Goal: Task Accomplishment & Management: Use online tool/utility

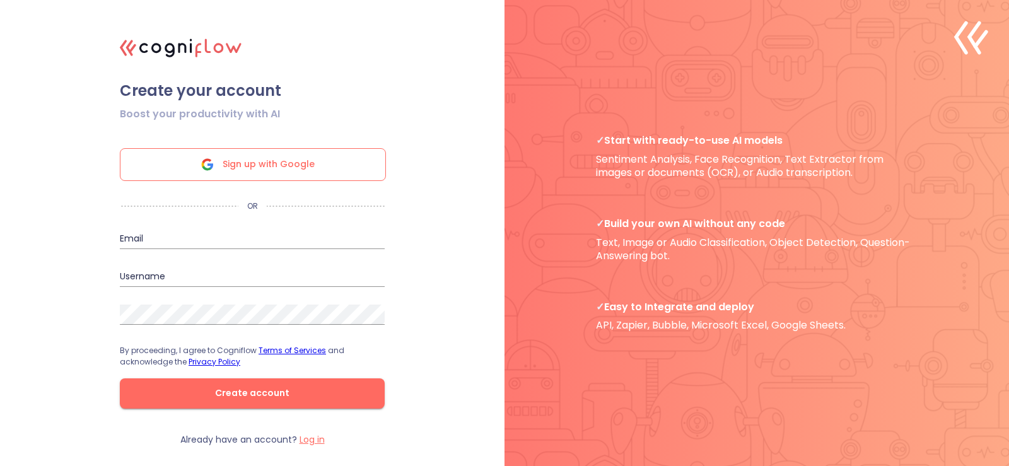
click at [268, 162] on span "Sign up with Google" at bounding box center [269, 165] width 92 height 32
click at [289, 164] on span "Sign up with Google" at bounding box center [269, 165] width 92 height 32
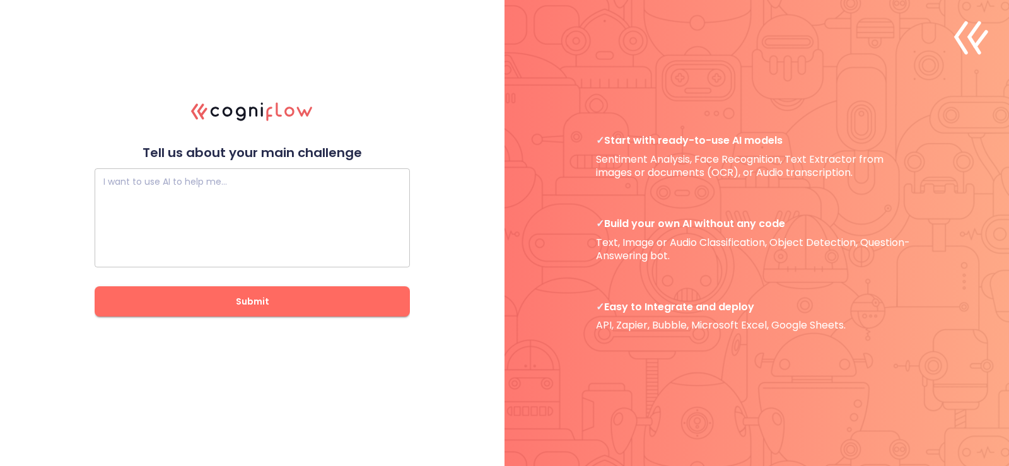
click at [238, 196] on textarea at bounding box center [252, 218] width 298 height 76
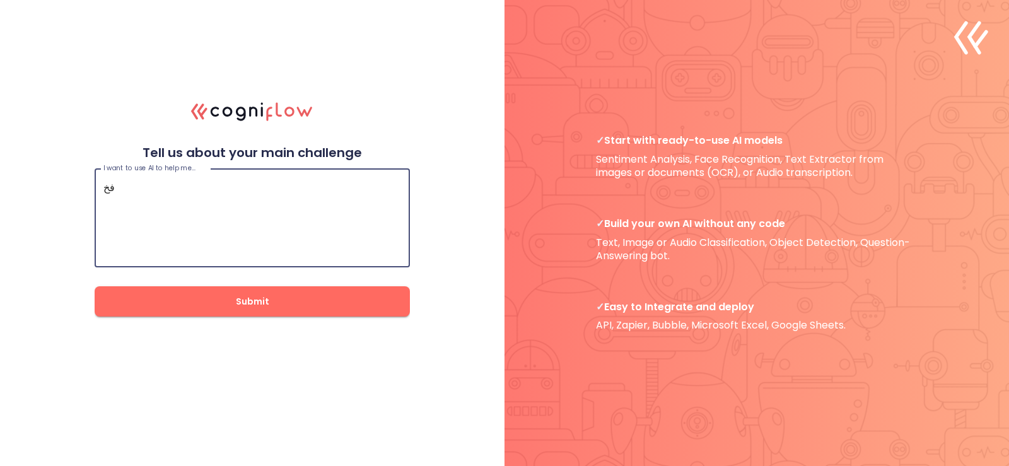
type textarea "ف"
type textarea "to create AI chatbot"
click at [230, 308] on span "Submit" at bounding box center [252, 302] width 275 height 16
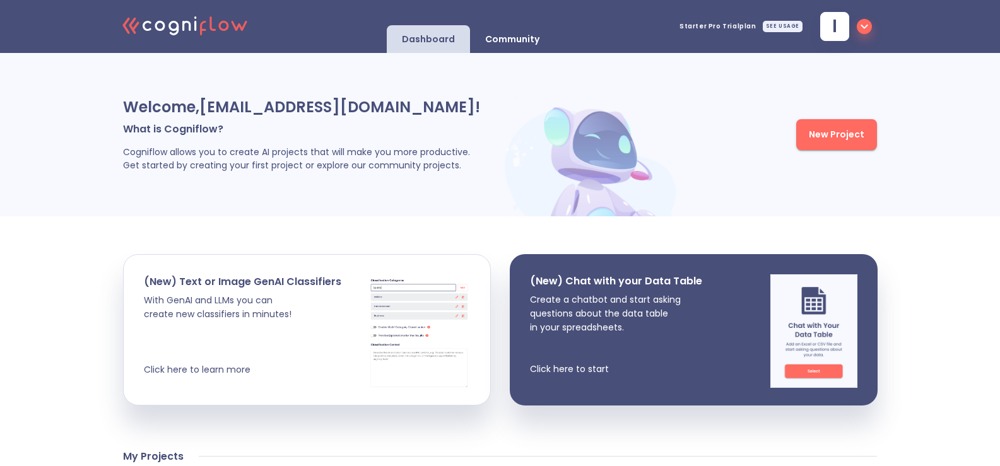
click at [822, 141] on span "New Project" at bounding box center [837, 135] width 56 height 16
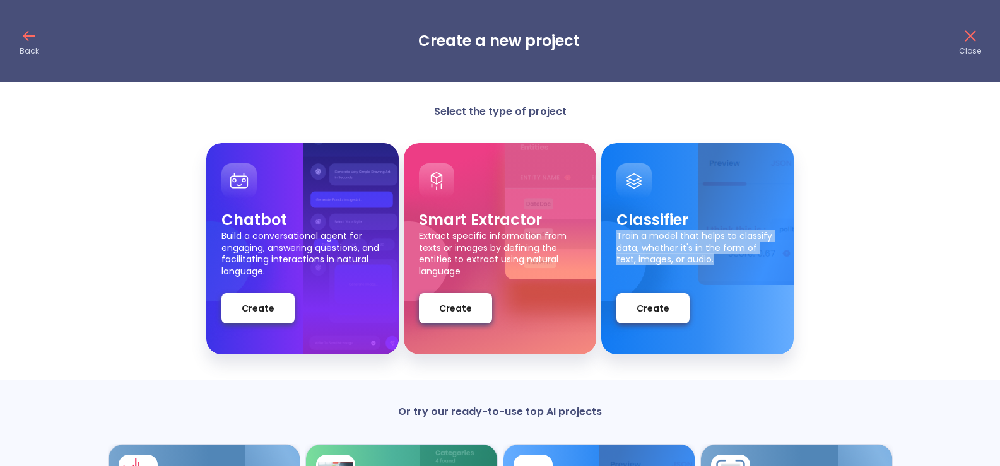
drag, startPoint x: 997, startPoint y: 220, endPoint x: 1003, endPoint y: 261, distance: 41.5
click at [1000, 261] on html "Back Create a new project Close Select the type of project Chatbot Build a conv…" at bounding box center [500, 343] width 1000 height 686
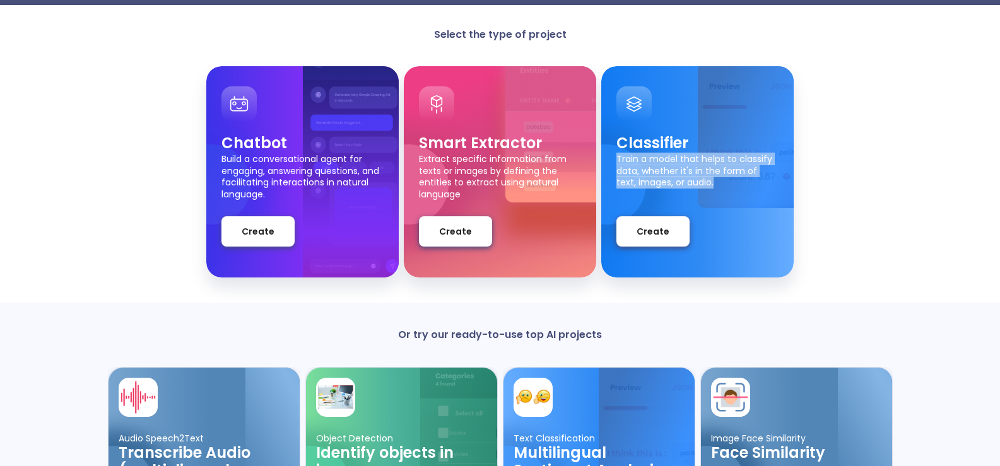
scroll to position [76, 0]
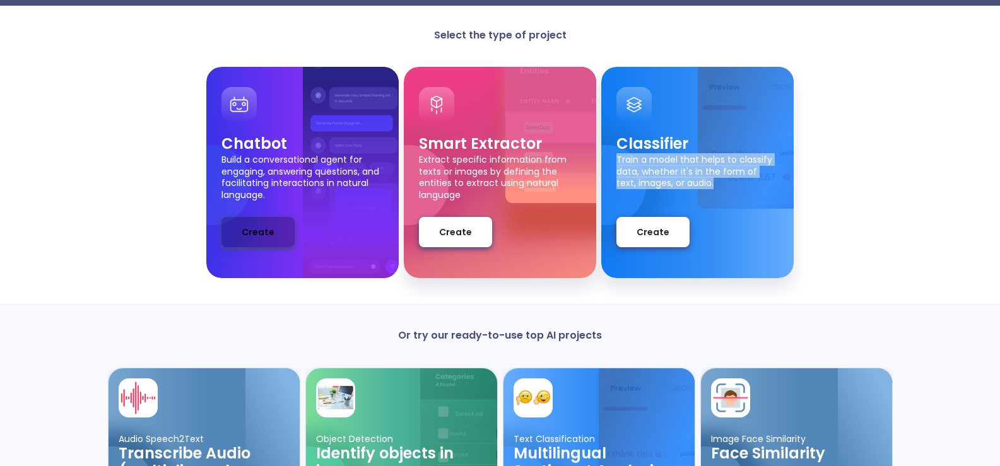
click at [257, 229] on span "Create" at bounding box center [258, 233] width 33 height 16
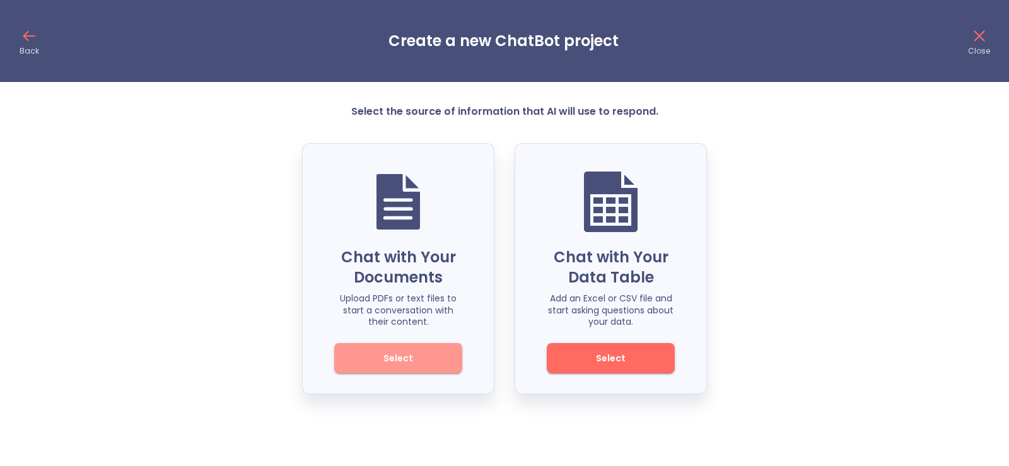
click at [419, 357] on span "Select" at bounding box center [398, 359] width 85 height 16
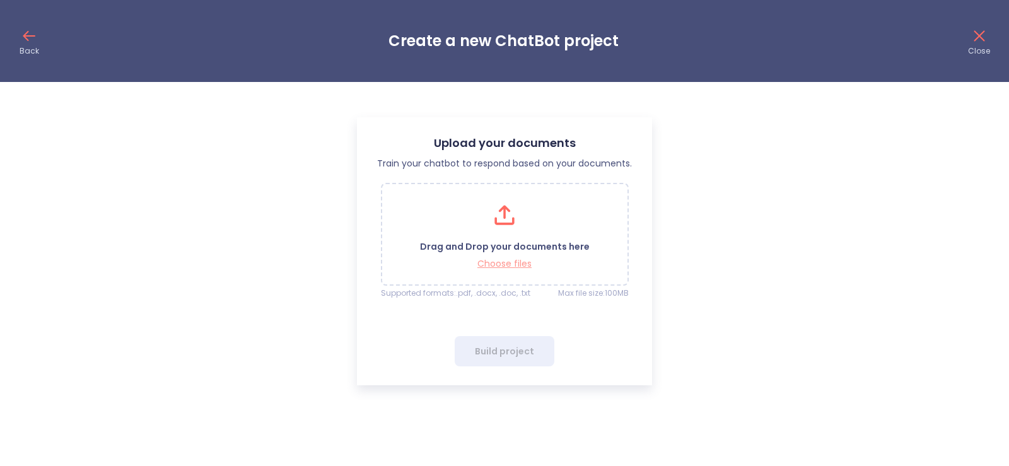
click at [506, 268] on p "Choose files" at bounding box center [505, 264] width 170 height 12
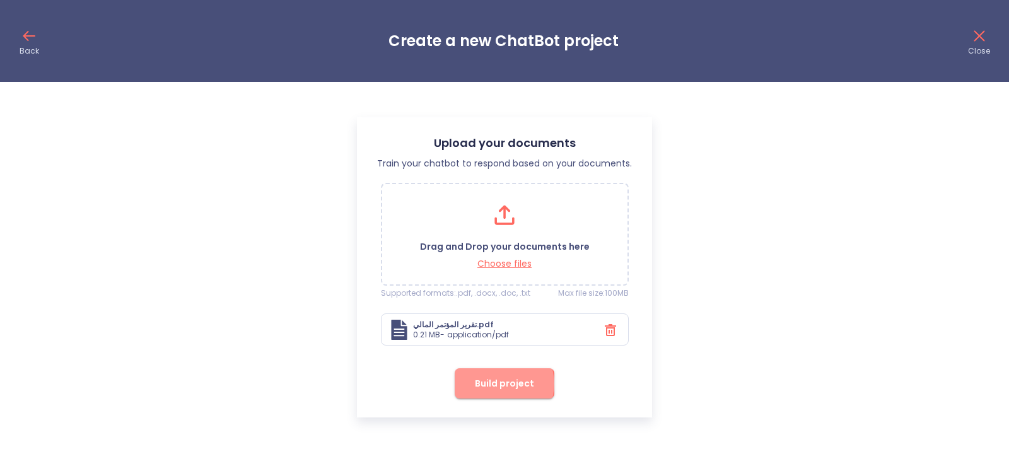
click at [500, 383] on span "Build project" at bounding box center [504, 384] width 59 height 16
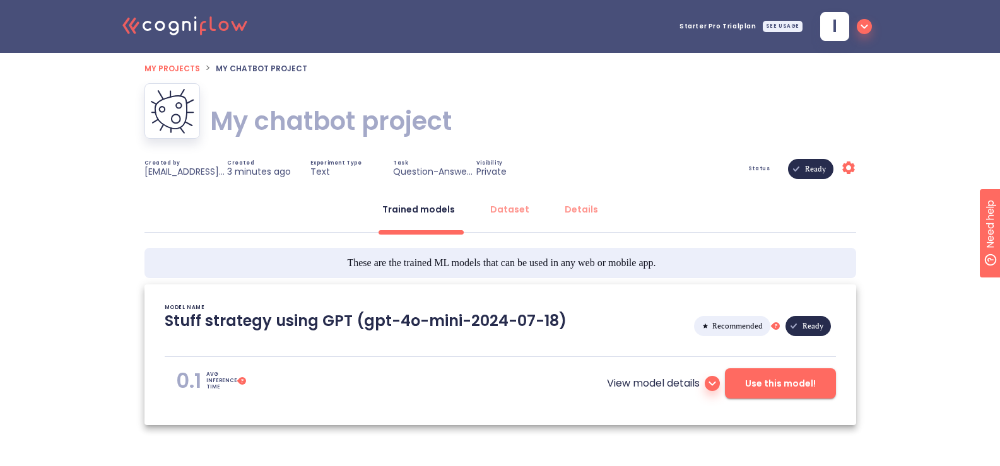
type textarea "[[DATE] 17:31:31]- Starting with download required files from shared storage [[…"
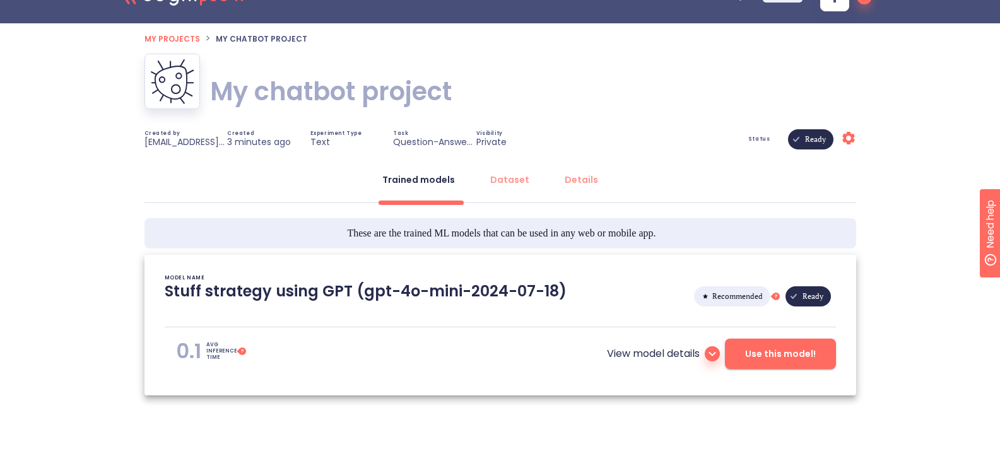
scroll to position [49, 0]
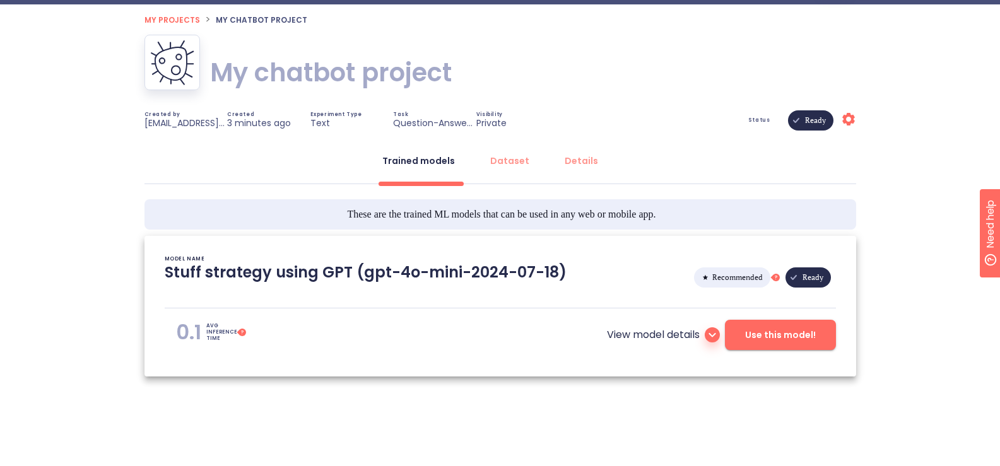
click at [715, 332] on icon at bounding box center [712, 334] width 15 height 15
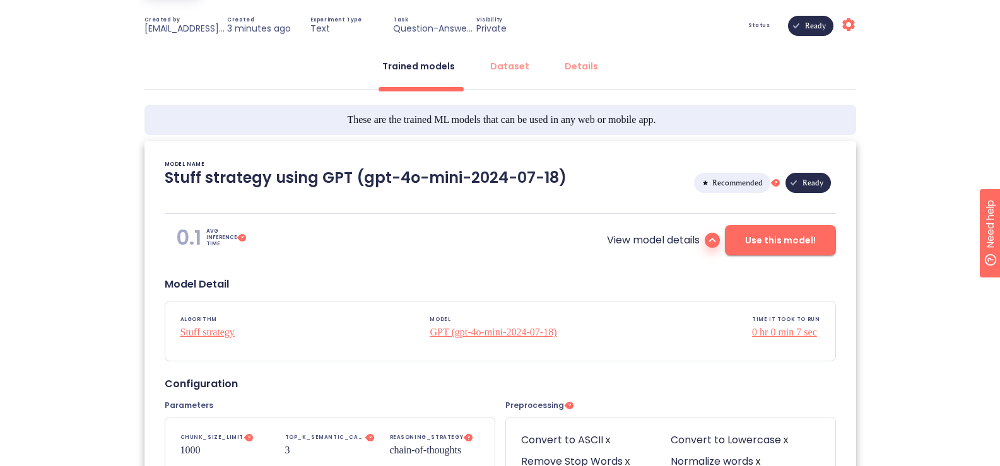
scroll to position [138, 0]
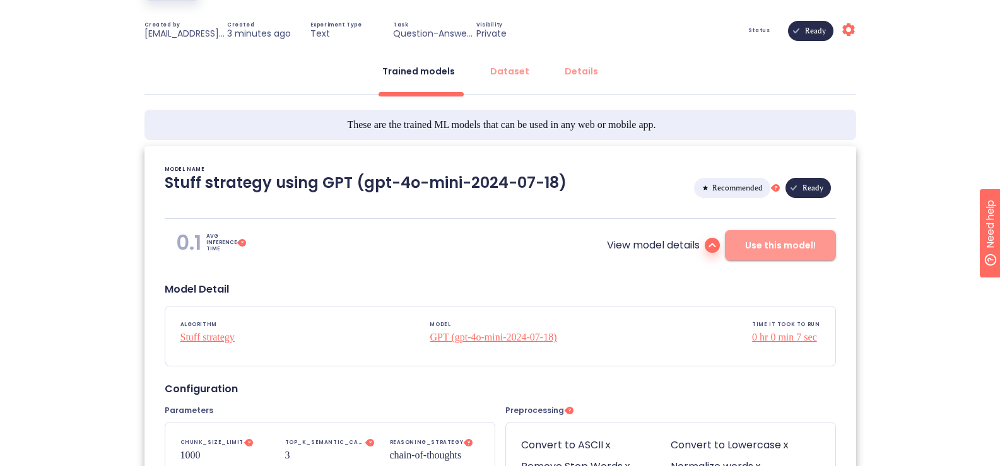
click at [805, 249] on span "Use this model!" at bounding box center [780, 246] width 71 height 16
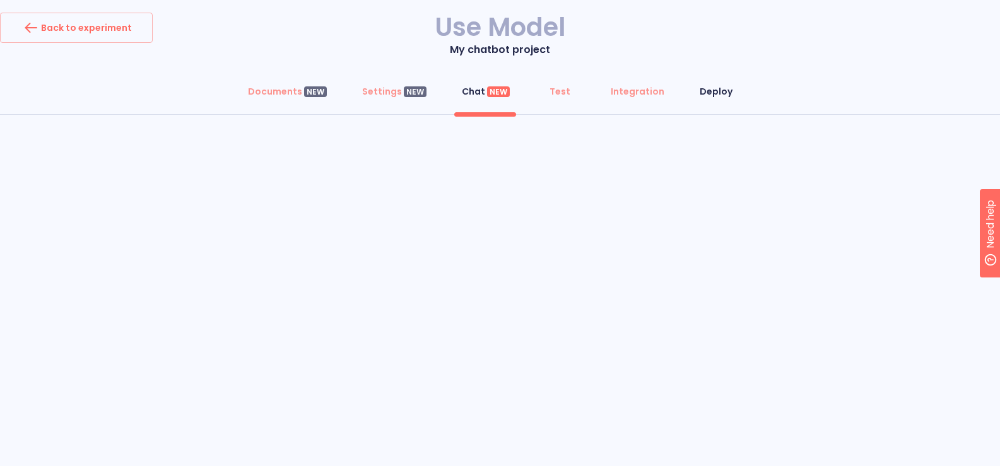
click at [713, 93] on div "Deploy" at bounding box center [715, 91] width 33 height 13
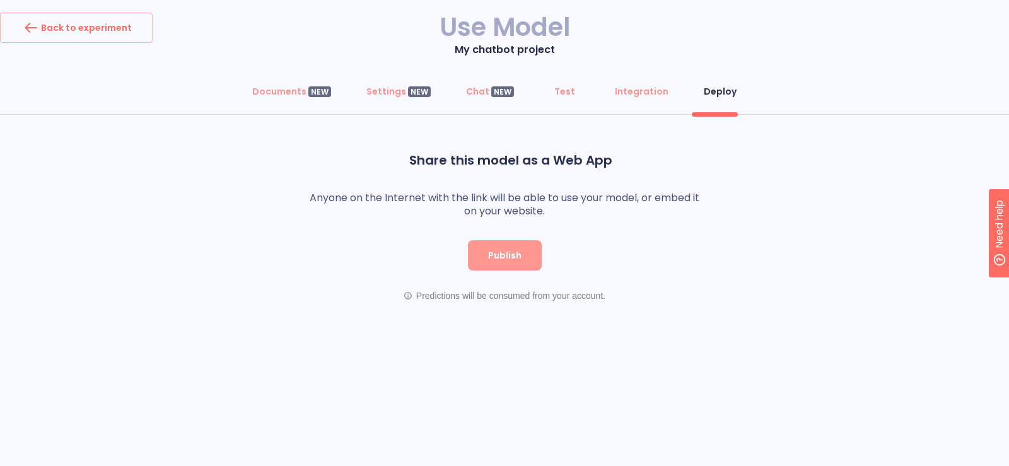
click at [517, 250] on span "Publish" at bounding box center [504, 256] width 33 height 16
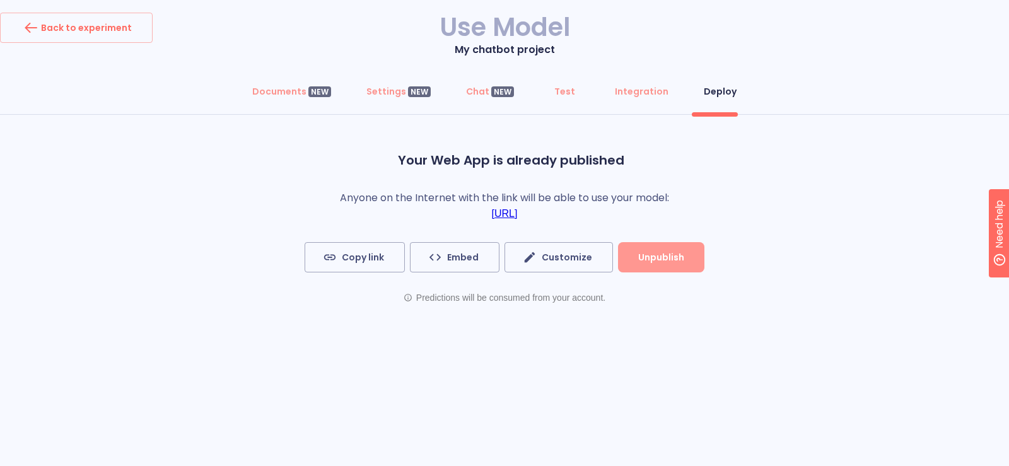
click at [652, 257] on span "Unpublish" at bounding box center [661, 258] width 46 height 16
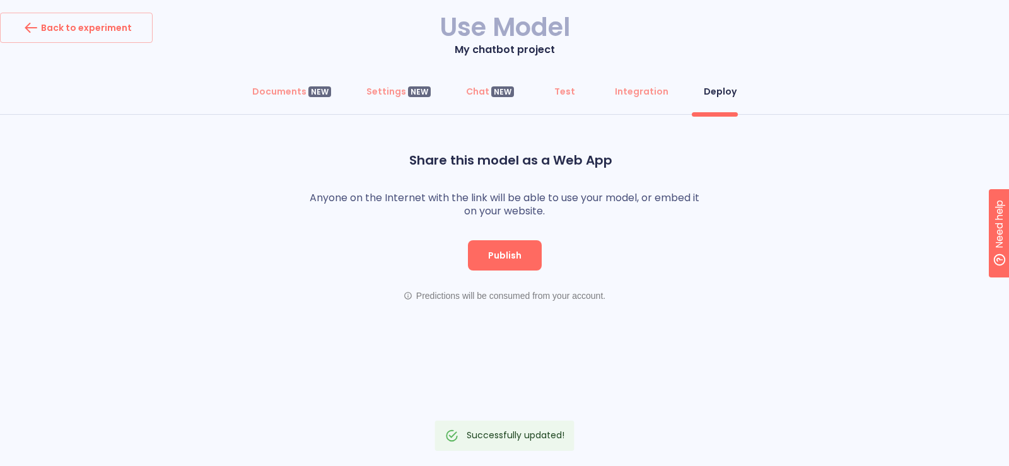
click at [513, 266] on button "Publish" at bounding box center [505, 255] width 74 height 30
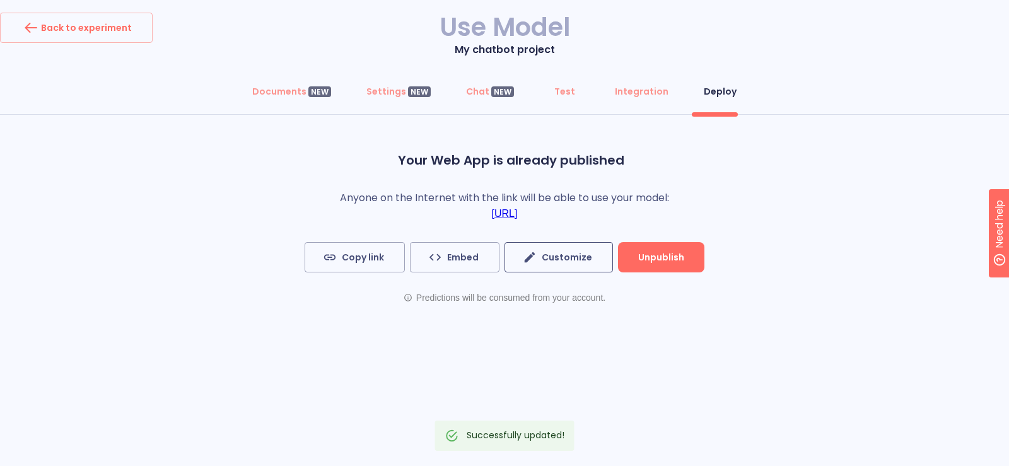
click at [540, 255] on span "Customize" at bounding box center [558, 258] width 67 height 16
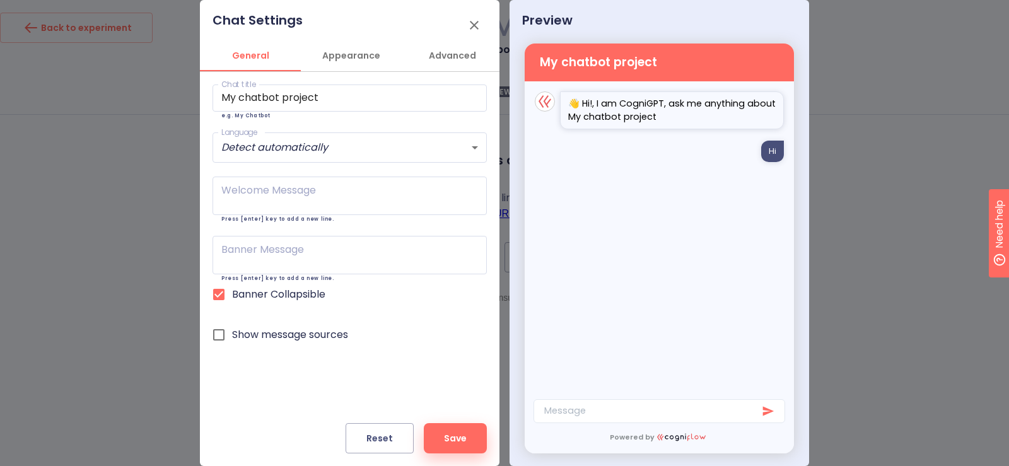
click at [587, 409] on div "Message" at bounding box center [660, 411] width 252 height 24
click at [470, 13] on button "button" at bounding box center [474, 25] width 30 height 30
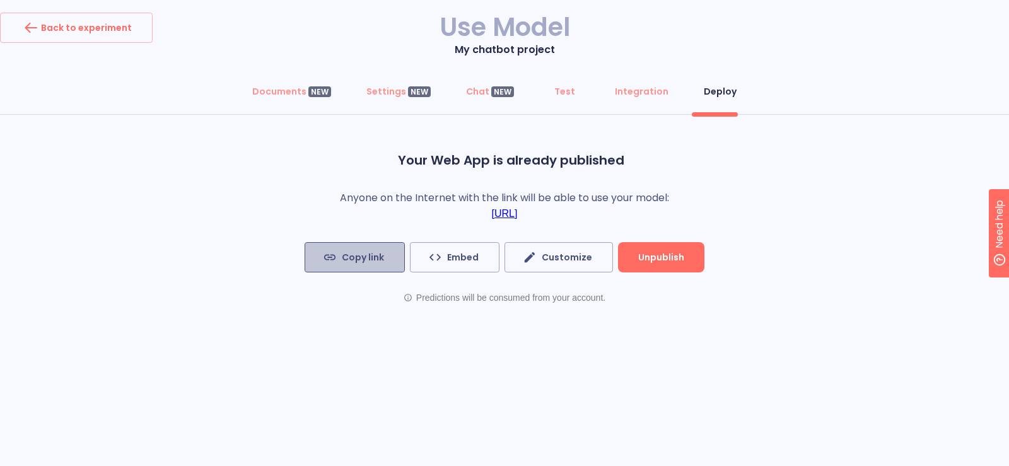
click at [371, 263] on span "Copy link" at bounding box center [354, 258] width 59 height 16
click at [113, 29] on div "Back to experiment" at bounding box center [76, 28] width 111 height 20
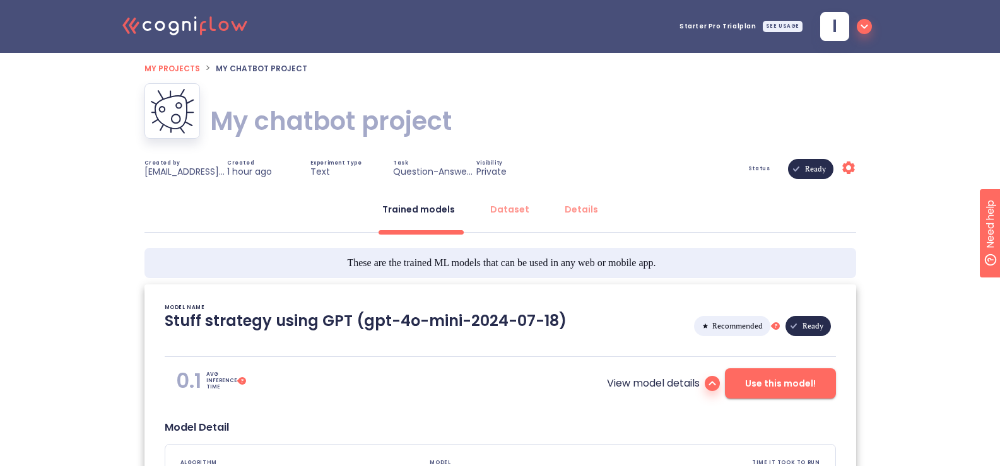
click at [66, 19] on div ".cls-1{fill:#141624;}.cls-2{fill:#eb5e60;}.cls-3{fill:none;stroke:#eb5e60;strok…" at bounding box center [500, 26] width 1000 height 53
type textarea "[[DATE] 17:31:31]- Starting with download required files from shared storage [[…"
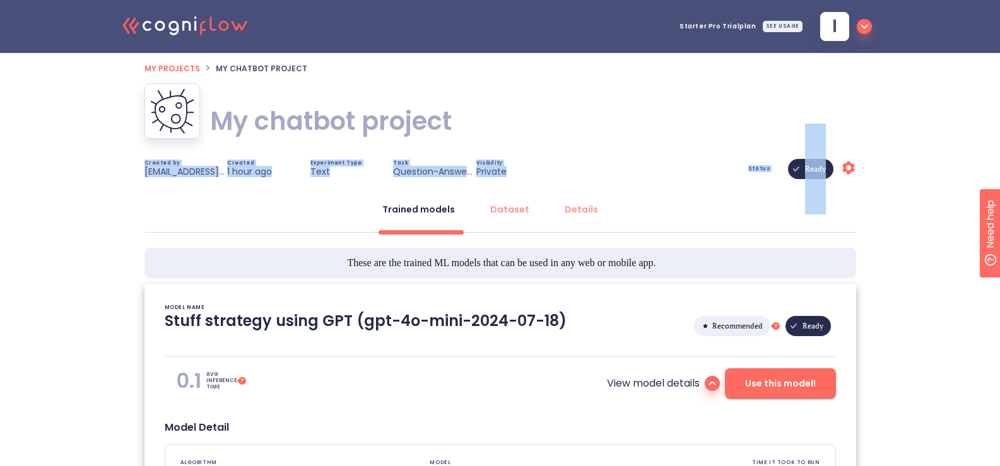
drag, startPoint x: 999, startPoint y: 168, endPoint x: 1001, endPoint y: 138, distance: 30.3
click at [1000, 138] on html ".cls-1{fill:#141624;}.cls-2{fill:#eb5e60;}.cls-3{fill:none;stroke:#eb5e60;strok…" at bounding box center [500, 463] width 1000 height 927
click at [981, 138] on div ".cls-1{fill:#141624;}.cls-2{fill:#eb5e60;}.cls-3{fill:none;stroke:#eb5e60;strok…" at bounding box center [500, 463] width 1000 height 927
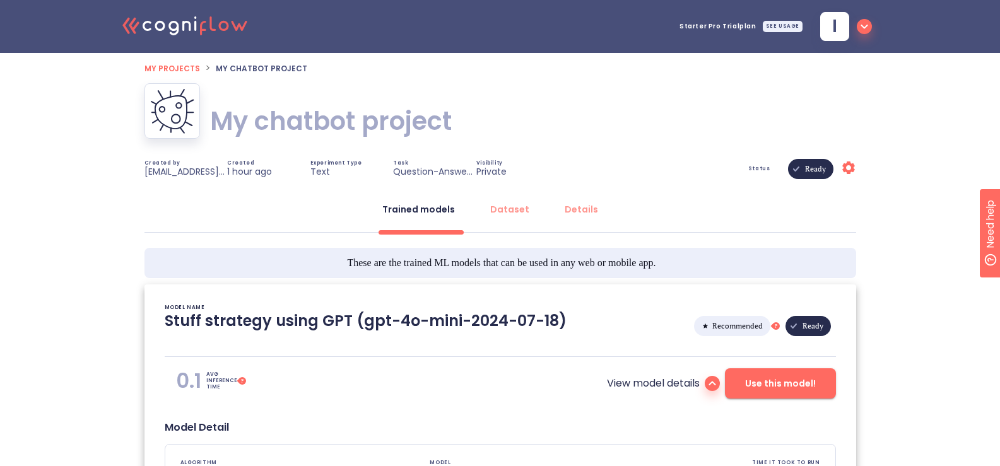
click at [195, 19] on icon at bounding box center [195, 23] width 2 height 15
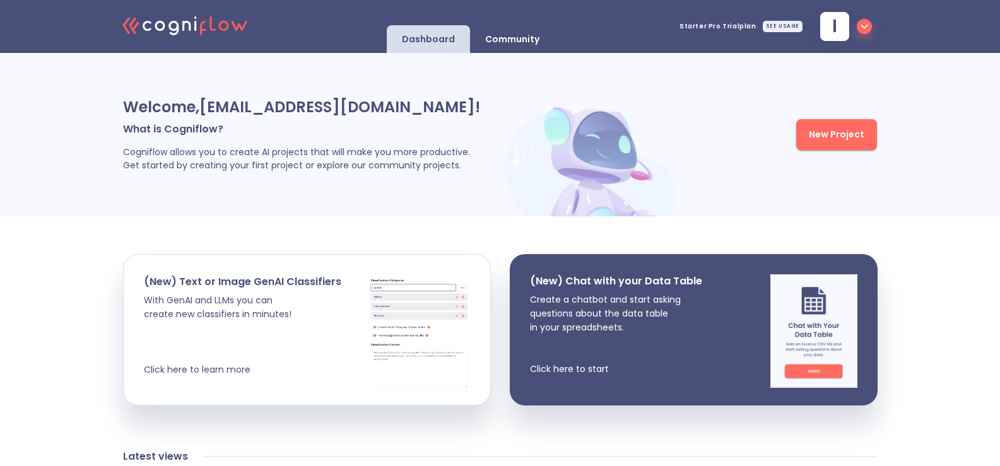
click at [818, 137] on span "New Project" at bounding box center [837, 135] width 56 height 16
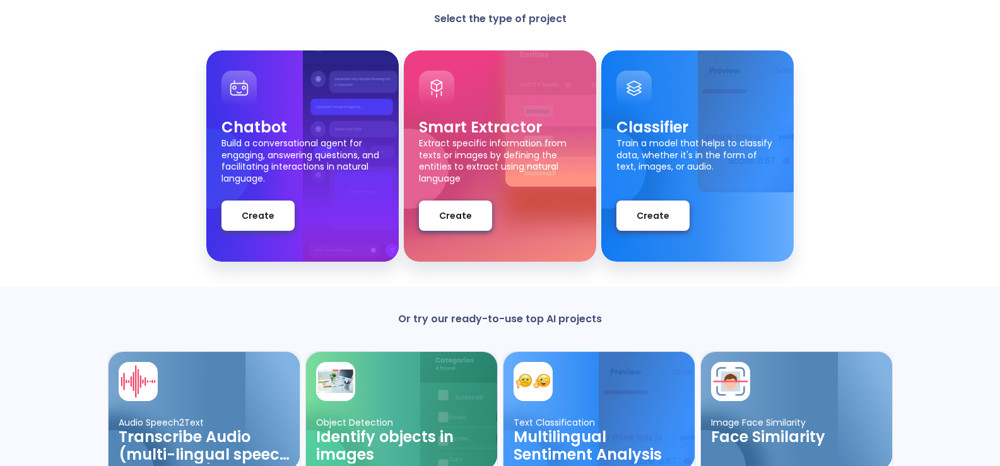
scroll to position [85, 0]
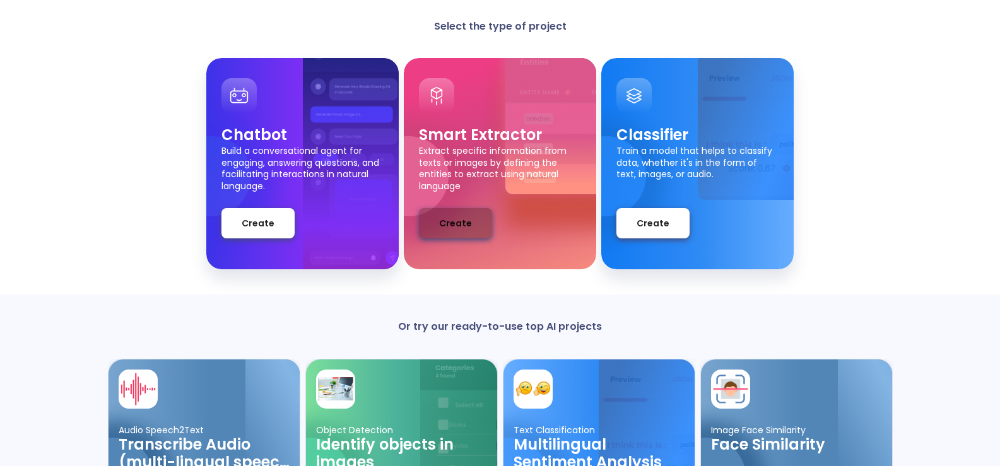
click at [458, 214] on button "Create" at bounding box center [455, 223] width 73 height 30
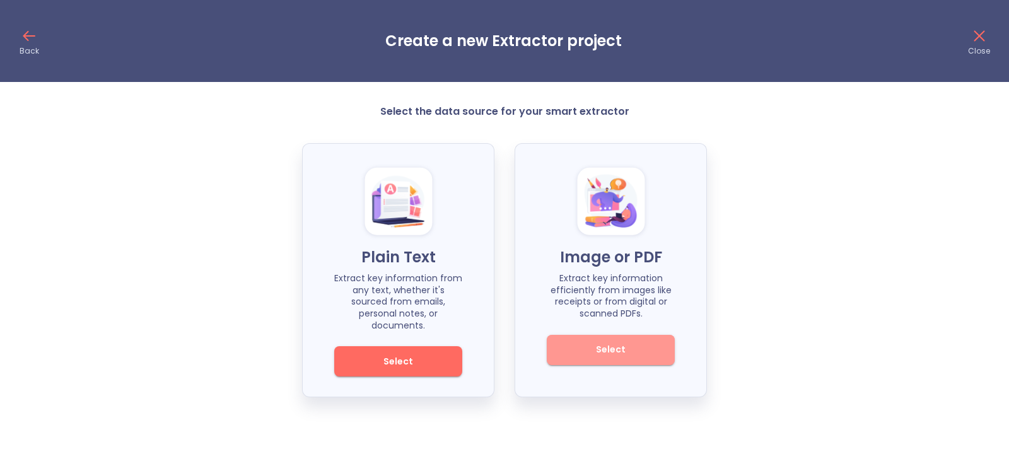
click at [642, 348] on span "Select" at bounding box center [610, 350] width 85 height 16
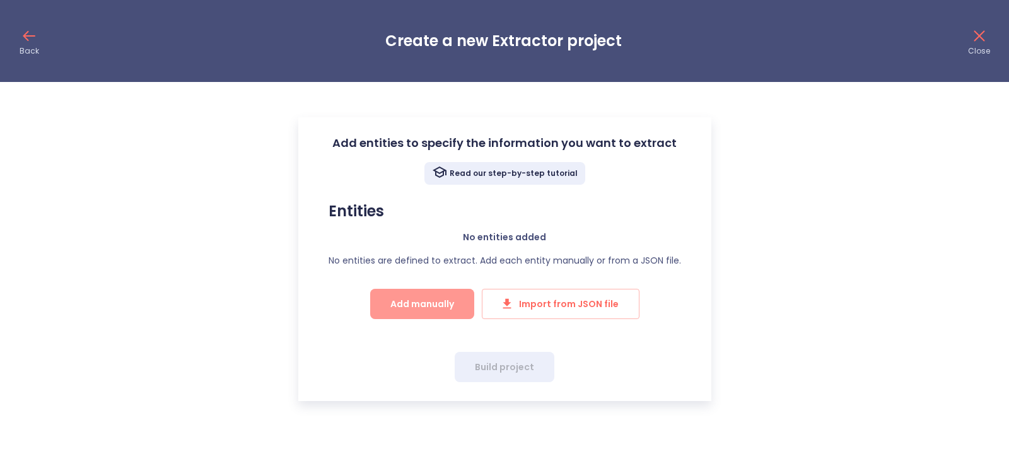
click at [450, 304] on span "Add manually" at bounding box center [422, 304] width 64 height 16
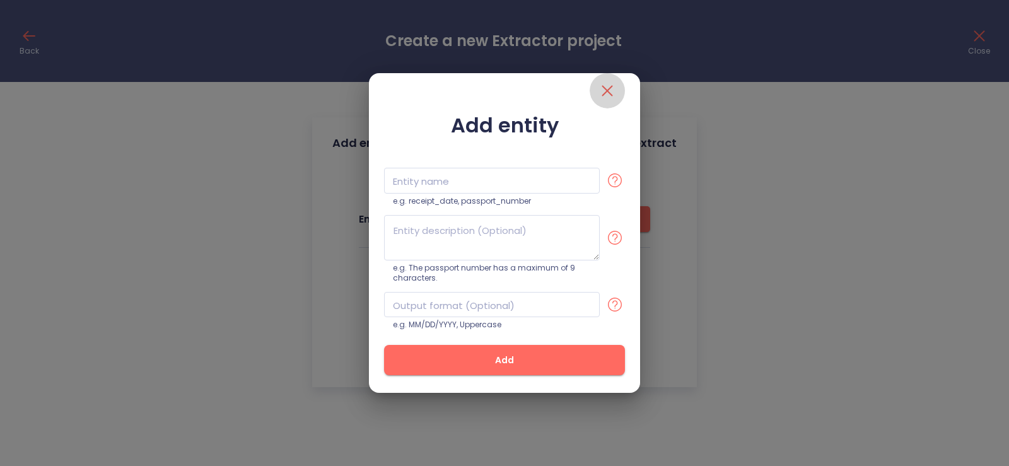
click at [605, 90] on icon "close" at bounding box center [607, 90] width 11 height 11
